Goal: Task Accomplishment & Management: Use online tool/utility

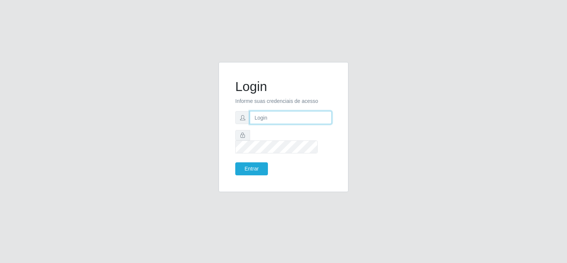
click at [267, 124] on input "text" at bounding box center [291, 117] width 82 height 13
click at [266, 124] on input "text" at bounding box center [291, 117] width 82 height 13
click at [181, 116] on div "Login Informe suas credenciais de acesso Entrar" at bounding box center [283, 131] width 423 height 139
click at [253, 130] on form "Login Informe suas credenciais de acesso Entrar" at bounding box center [283, 127] width 96 height 96
click at [259, 124] on input "text" at bounding box center [291, 117] width 82 height 13
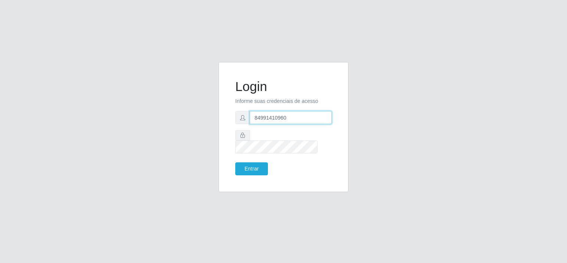
type input "84991410960"
click at [235, 162] on button "Entrar" at bounding box center [251, 168] width 33 height 13
click at [256, 165] on button "Entrar" at bounding box center [251, 168] width 33 height 13
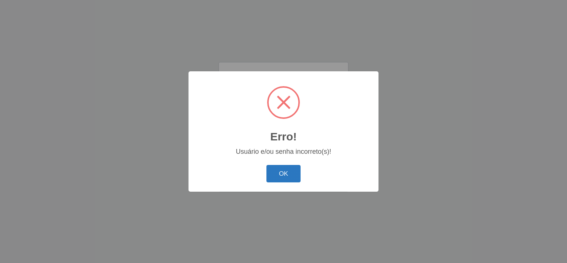
click at [290, 171] on button "OK" at bounding box center [283, 173] width 34 height 17
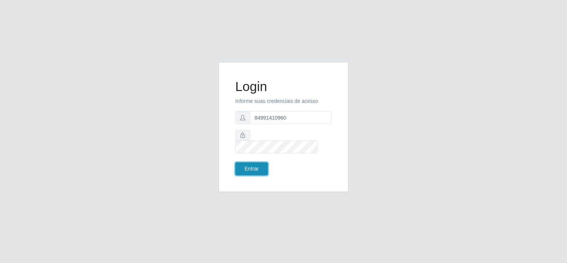
click at [255, 162] on button "Entrar" at bounding box center [251, 168] width 33 height 13
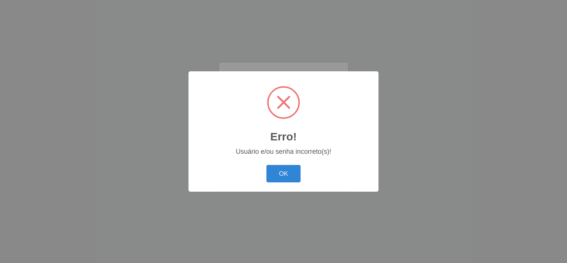
click at [280, 178] on button "OK" at bounding box center [283, 173] width 34 height 17
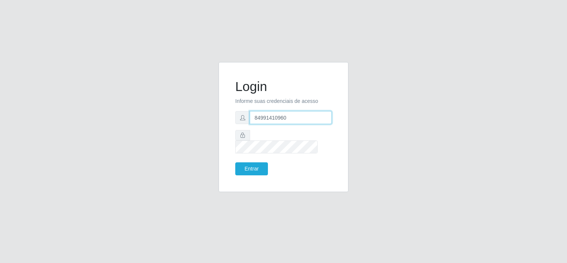
click at [294, 123] on input "84991410960" at bounding box center [291, 117] width 82 height 13
